Goal: Information Seeking & Learning: Understand process/instructions

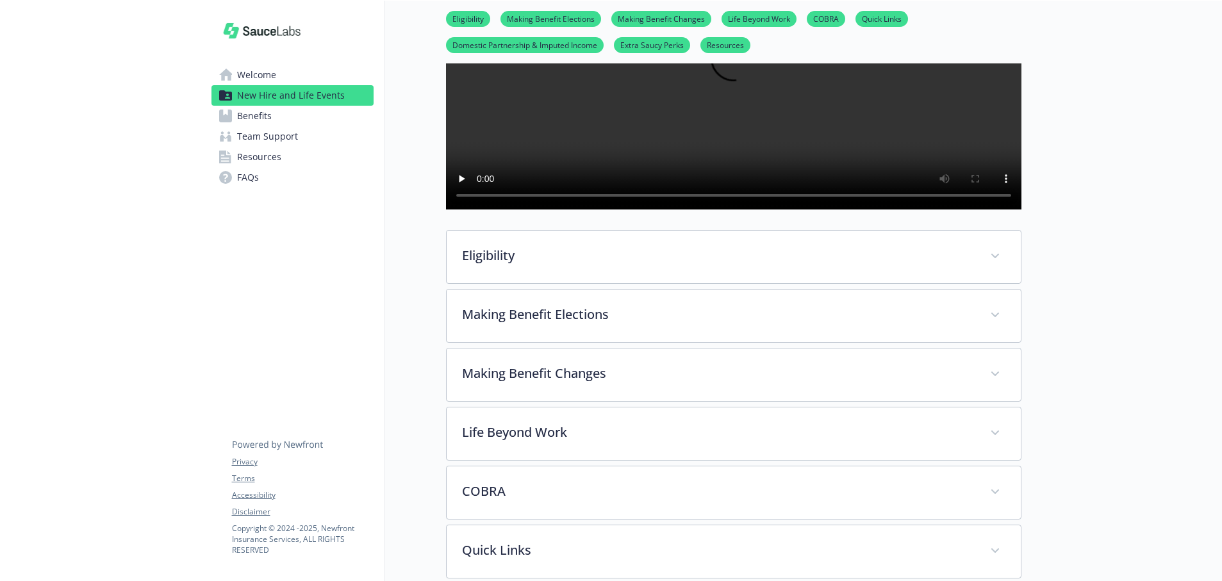
scroll to position [372, 0]
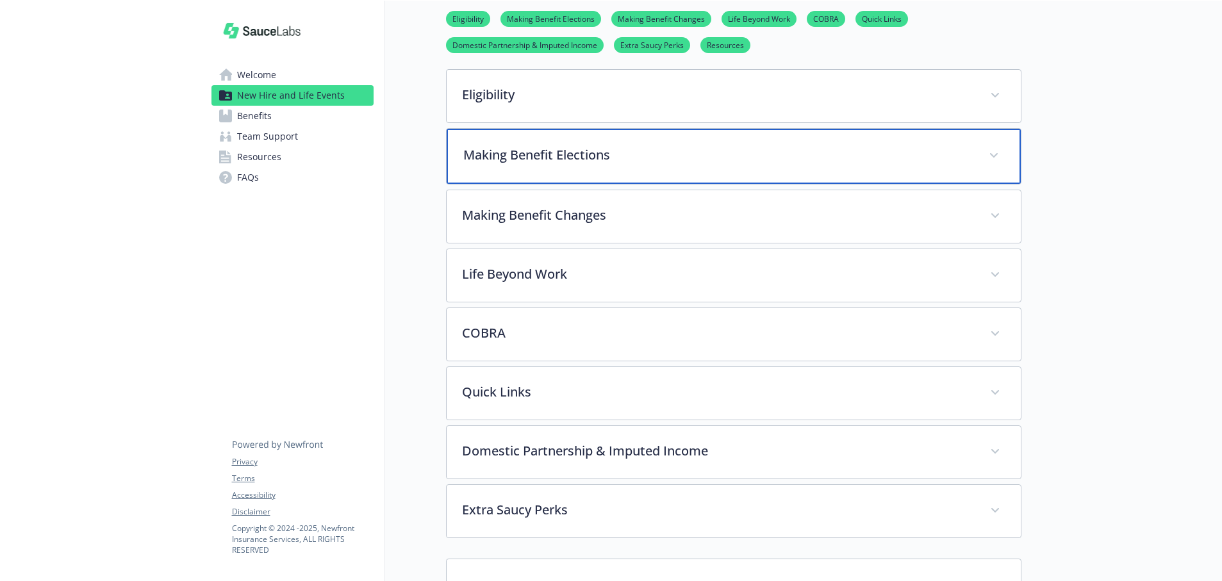
click at [692, 165] on p "Making Benefit Elections" at bounding box center [718, 154] width 510 height 19
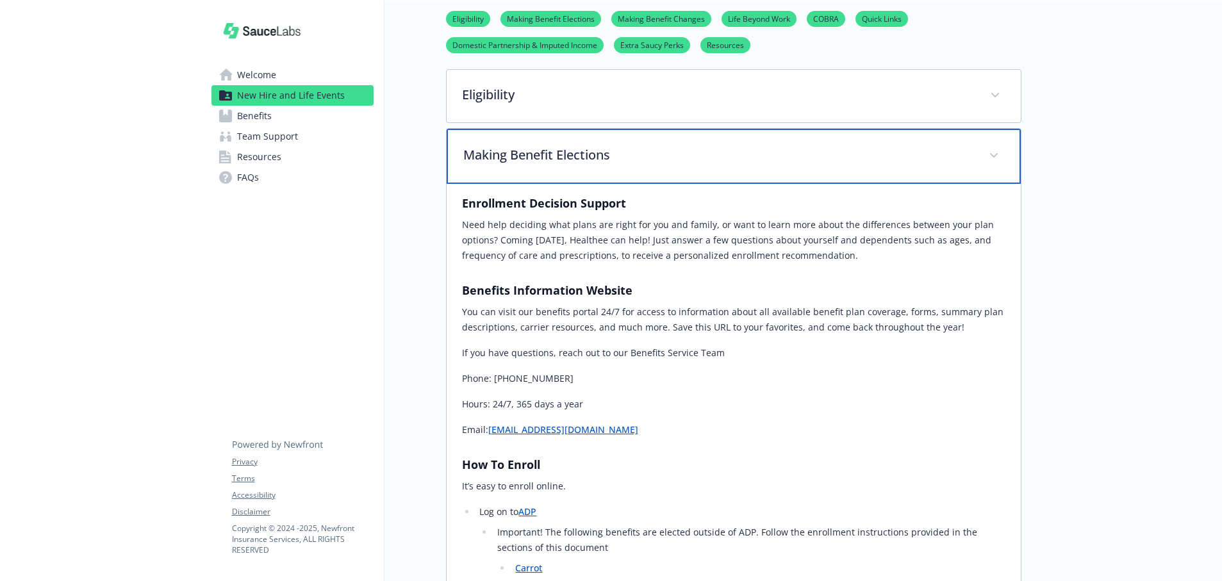
click at [692, 165] on p "Making Benefit Elections" at bounding box center [718, 154] width 510 height 19
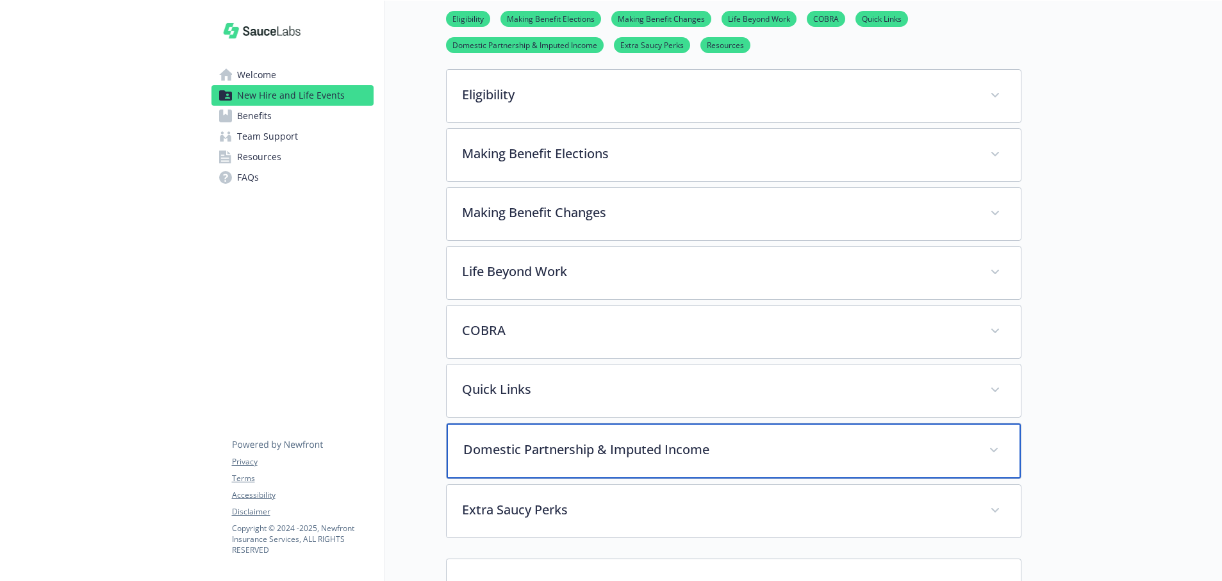
click at [642, 459] on p "Domestic Partnership & Imputed Income" at bounding box center [718, 449] width 510 height 19
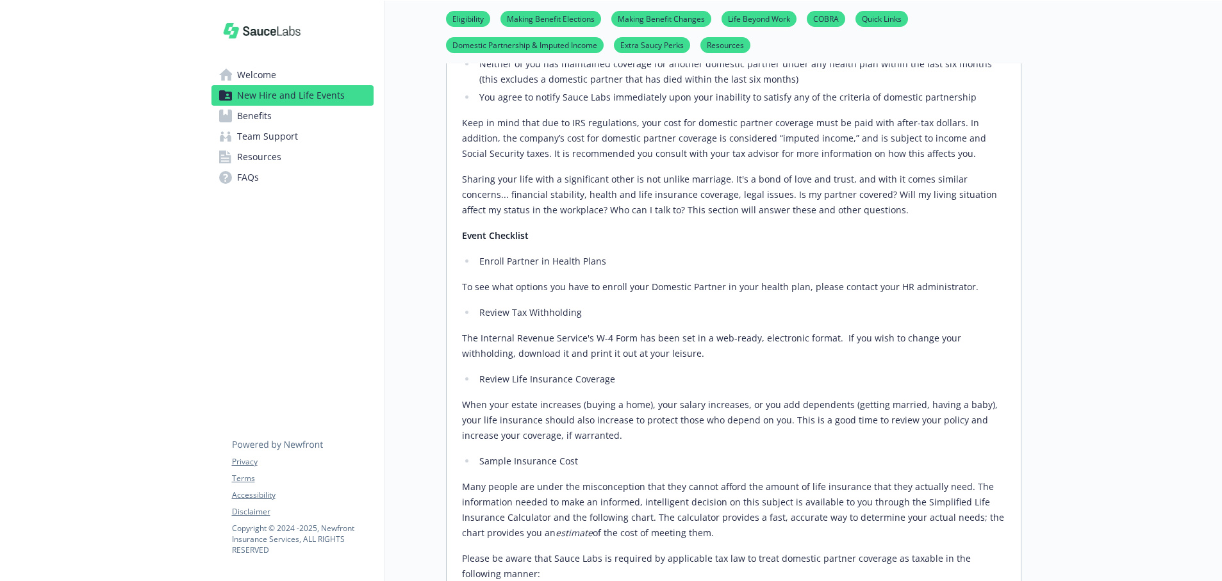
scroll to position [878, 0]
